Goal: Information Seeking & Learning: Learn about a topic

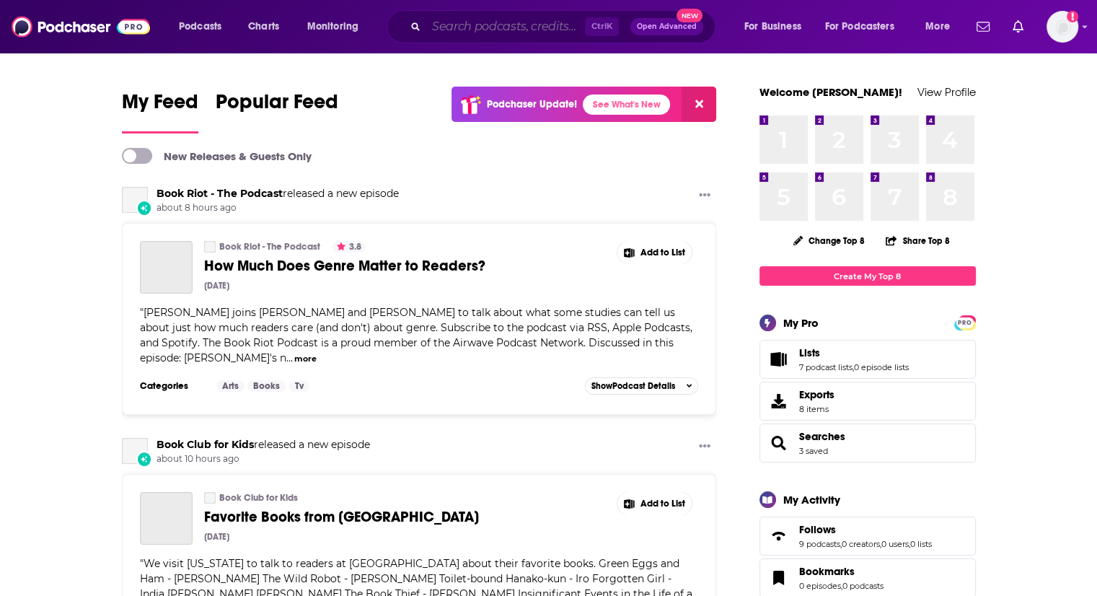
click at [485, 28] on input "Search podcasts, credits, & more..." at bounding box center [505, 26] width 159 height 23
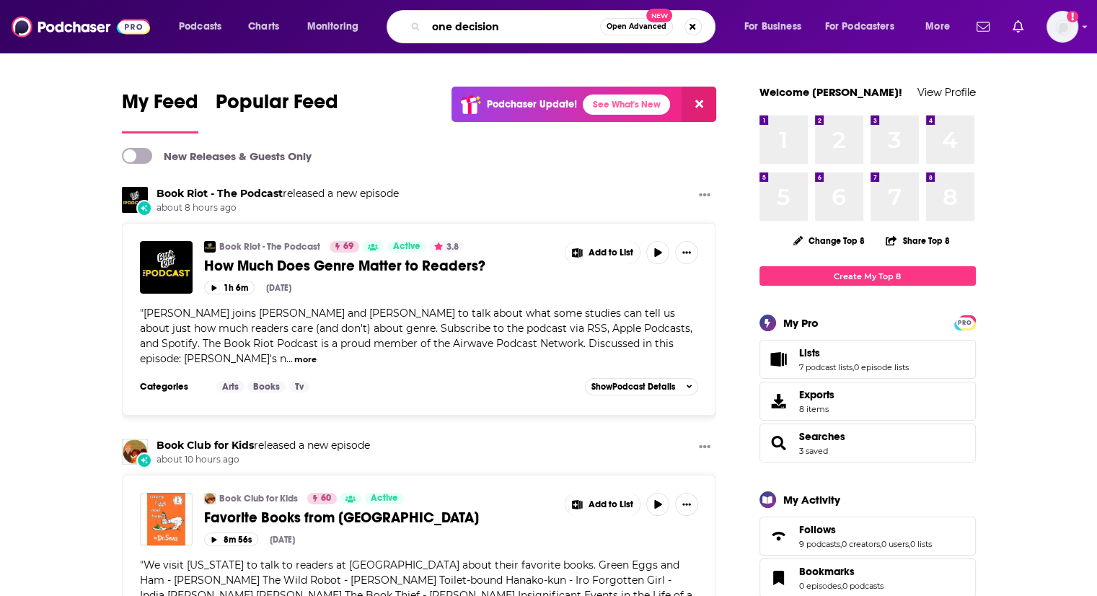
type input "one decision"
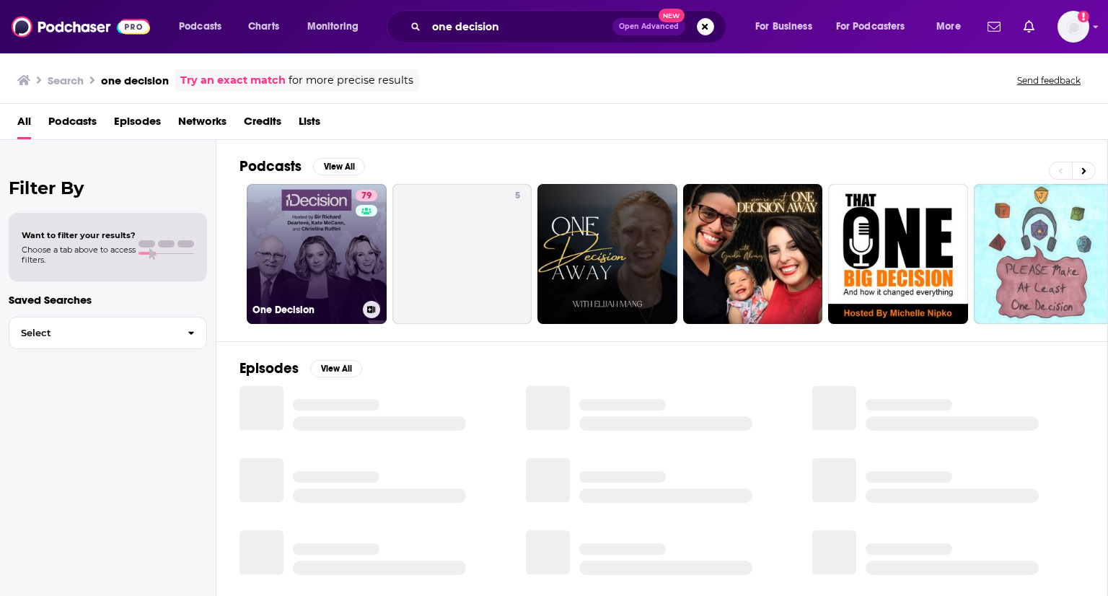
click at [304, 245] on link "79 One Decision" at bounding box center [317, 254] width 140 height 140
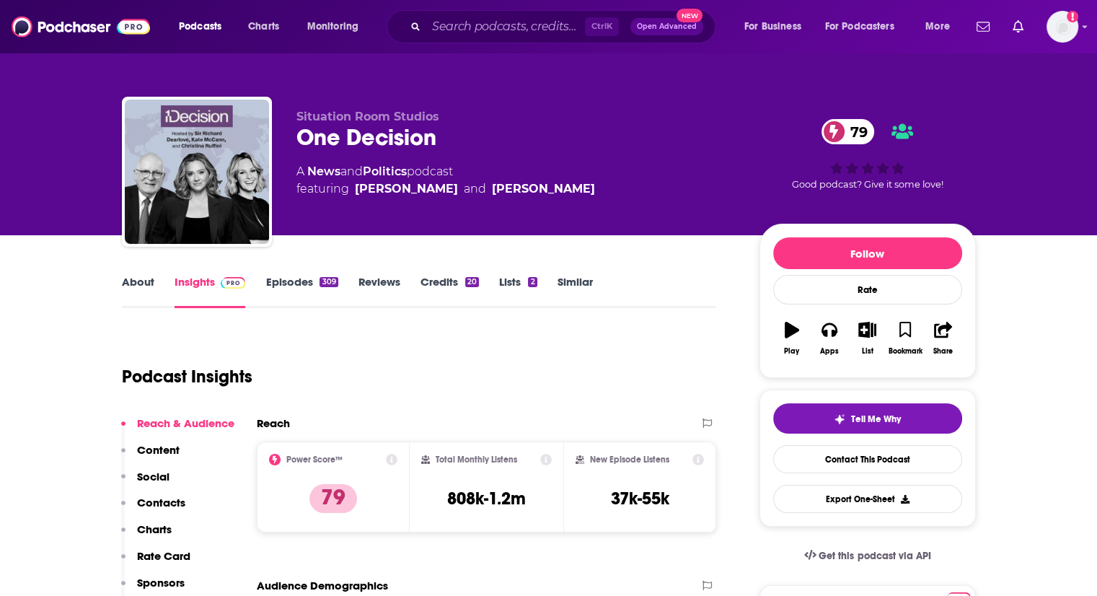
scroll to position [216, 0]
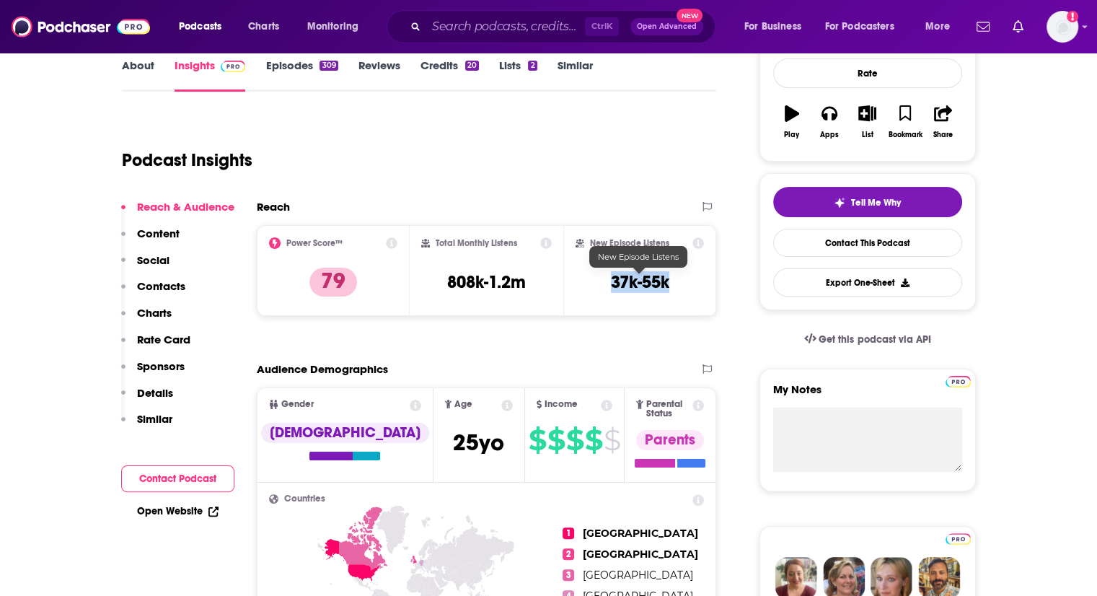
drag, startPoint x: 612, startPoint y: 280, endPoint x: 666, endPoint y: 283, distance: 54.2
click at [666, 283] on h3 "37k-55k" at bounding box center [640, 282] width 58 height 22
copy h3 "37k-55k"
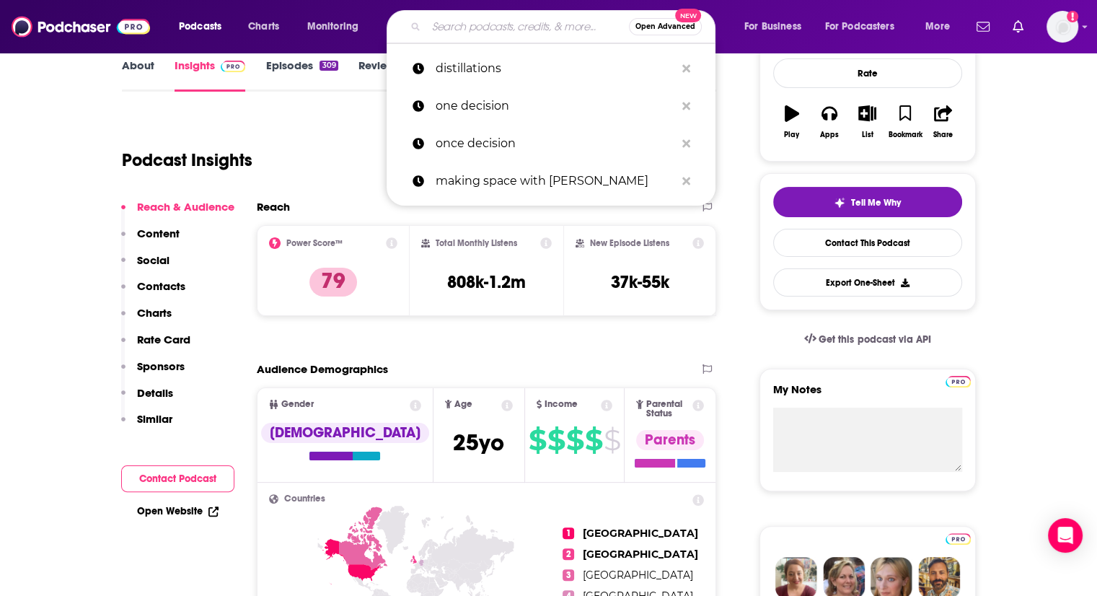
click at [471, 37] on input "Search podcasts, credits, & more..." at bounding box center [527, 26] width 203 height 23
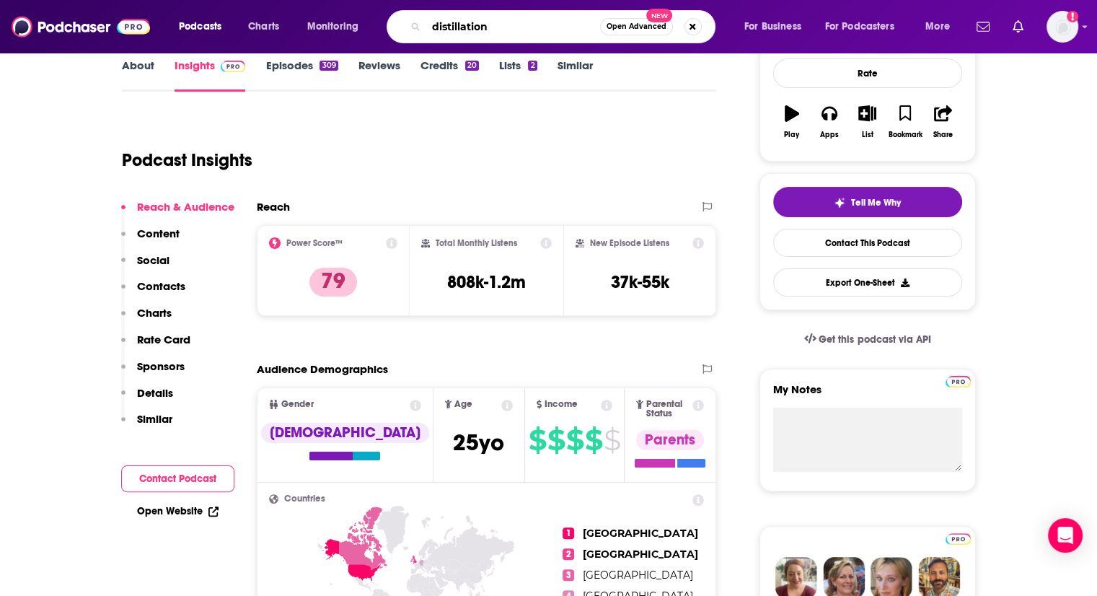
type input "distillations"
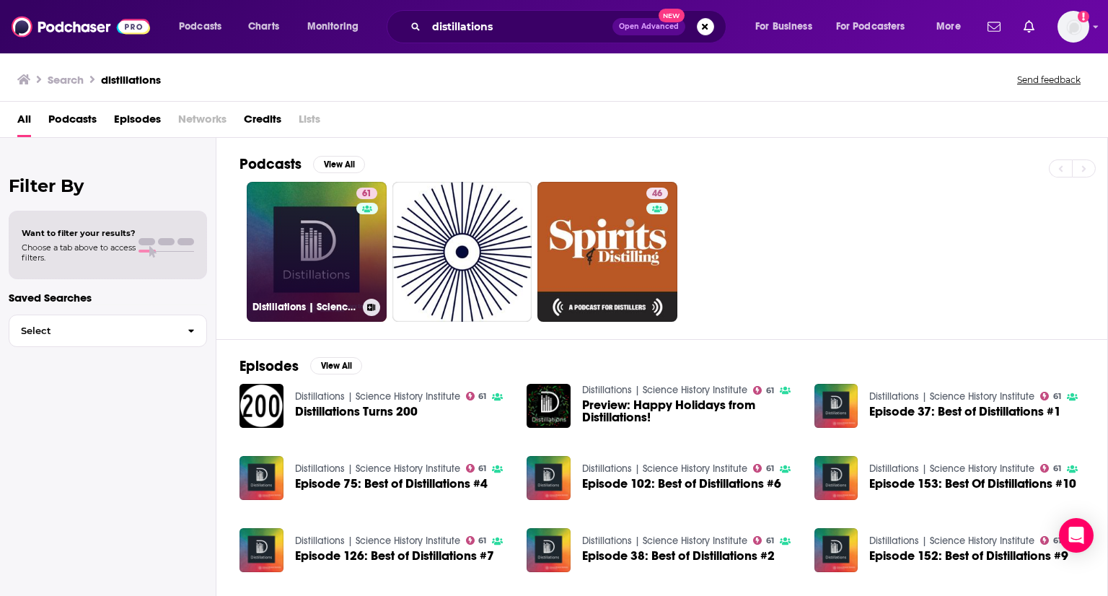
click at [317, 278] on link "61 Distillations | Science History Institute" at bounding box center [317, 252] width 140 height 140
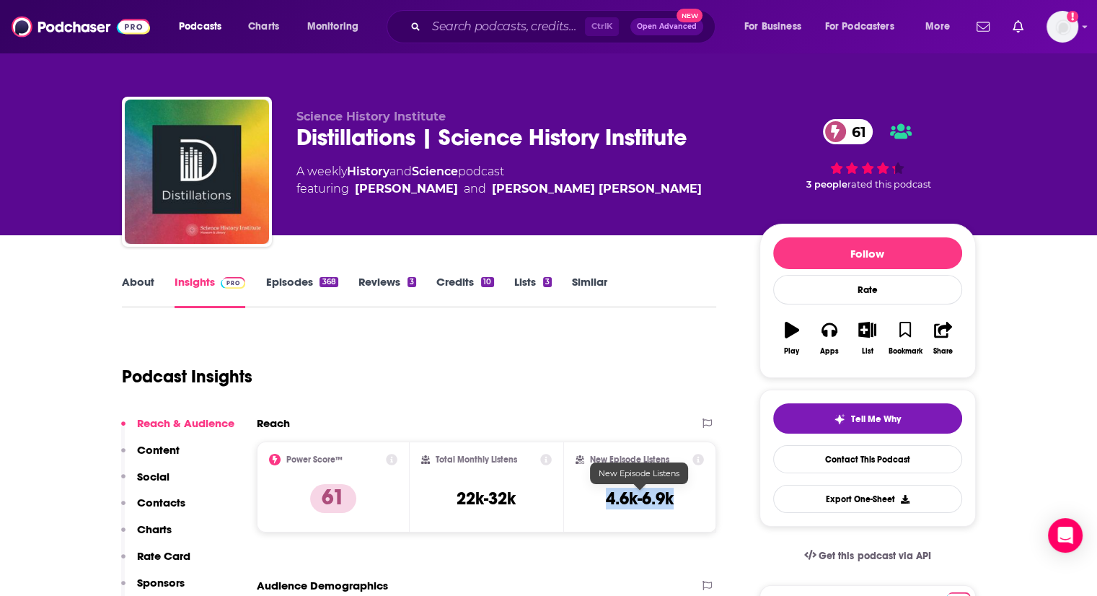
drag, startPoint x: 678, startPoint y: 500, endPoint x: 603, endPoint y: 495, distance: 75.2
click at [603, 495] on div "New Episode Listens 4.6k-6.9k" at bounding box center [639, 487] width 129 height 66
copy h3 "4.6k-6.9k"
